Goal: Task Accomplishment & Management: Manage account settings

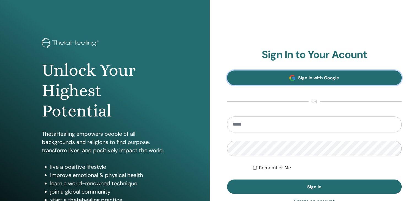
click at [283, 80] on link "Sign In with Google" at bounding box center [314, 77] width 175 height 15
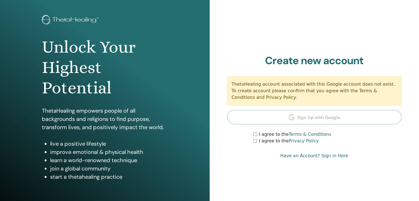
scroll to position [55, 0]
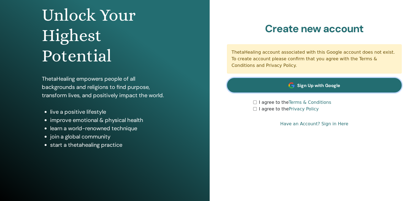
click at [295, 87] on link "Sign Up with Google" at bounding box center [314, 85] width 175 height 15
